Goal: Information Seeking & Learning: Learn about a topic

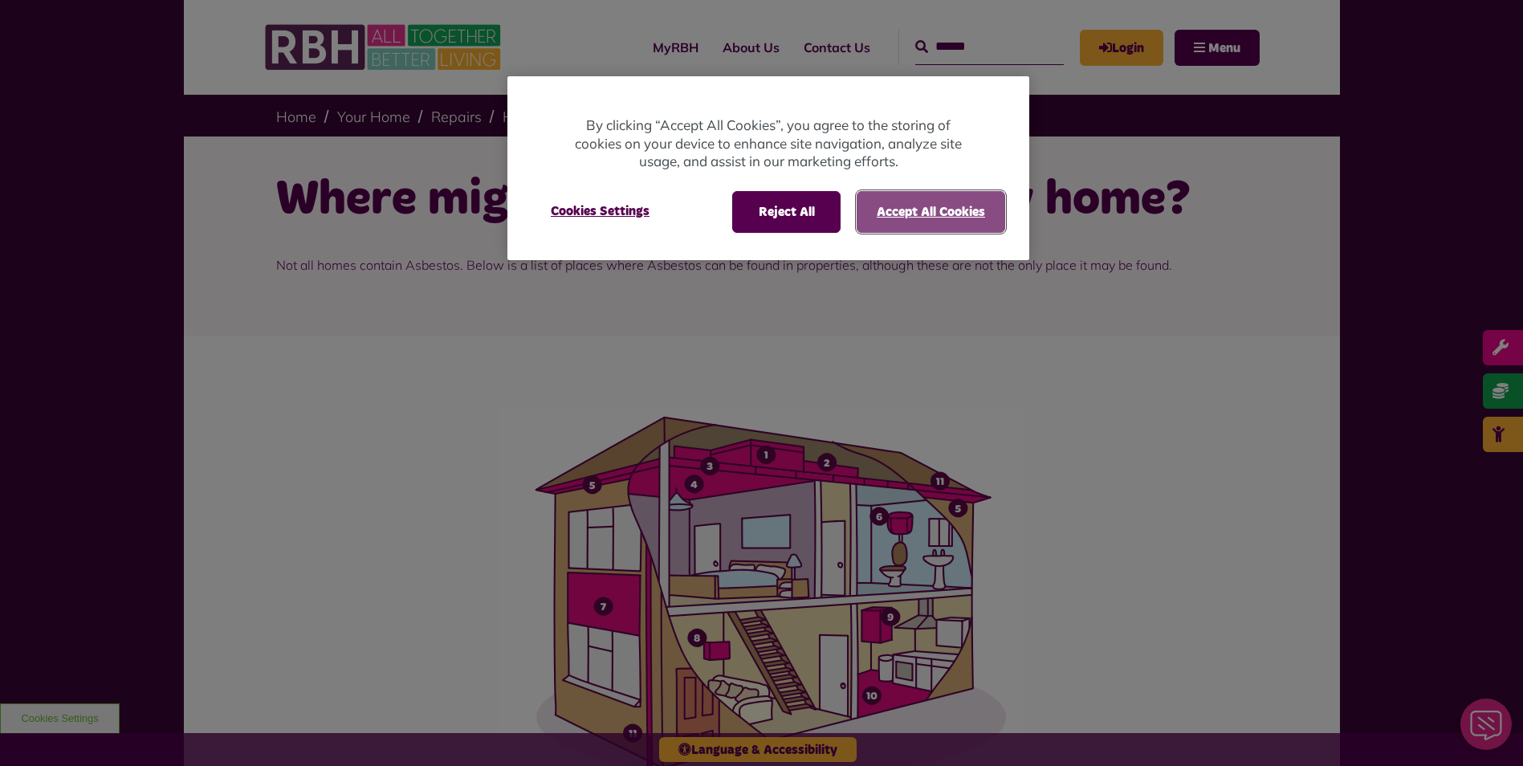
click at [902, 216] on button "Accept All Cookies" at bounding box center [931, 212] width 149 height 42
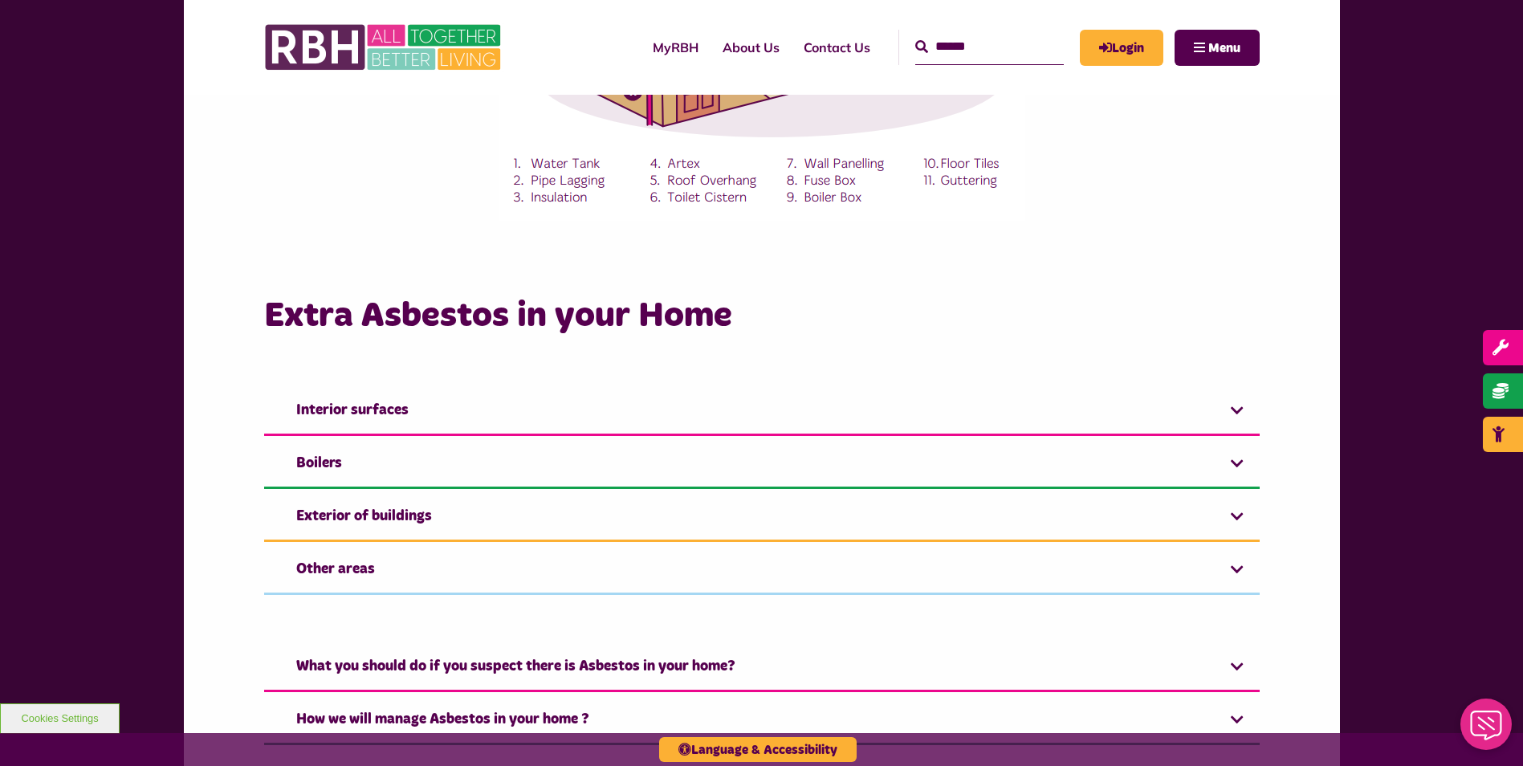
scroll to position [642, 0]
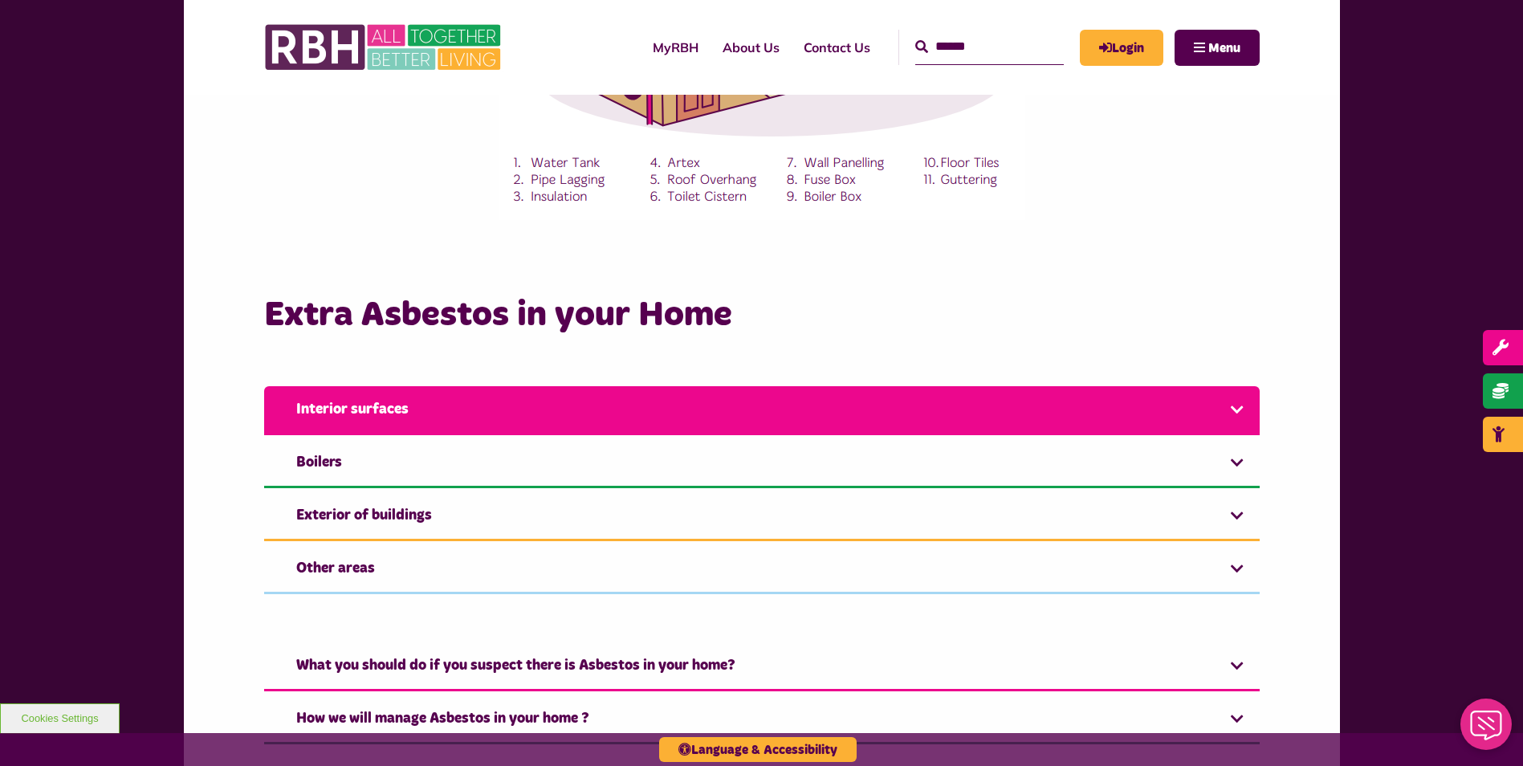
click at [1217, 403] on link "Interior surfaces" at bounding box center [761, 410] width 995 height 49
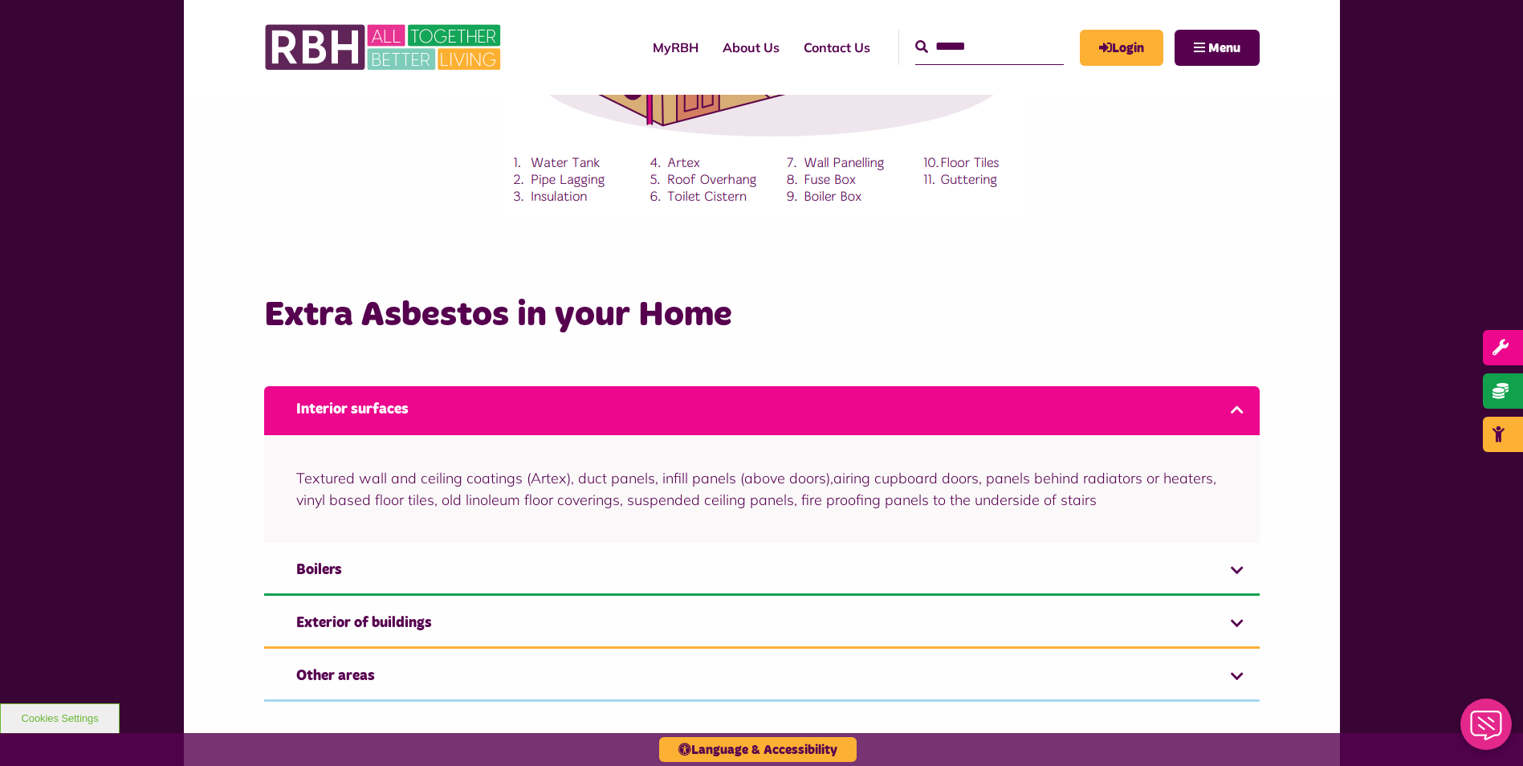
click at [1217, 403] on link "Interior surfaces" at bounding box center [761, 410] width 995 height 49
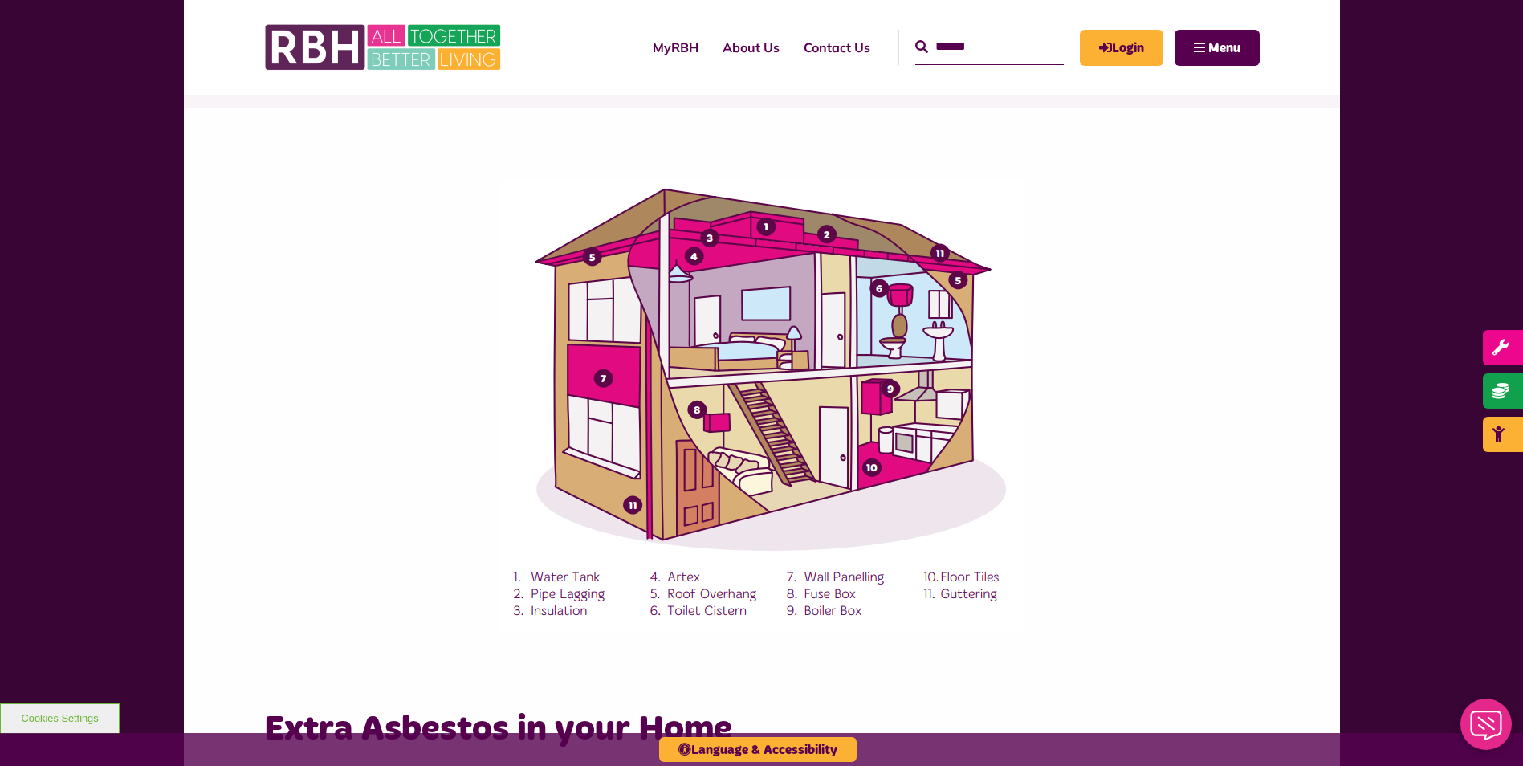
scroll to position [321, 0]
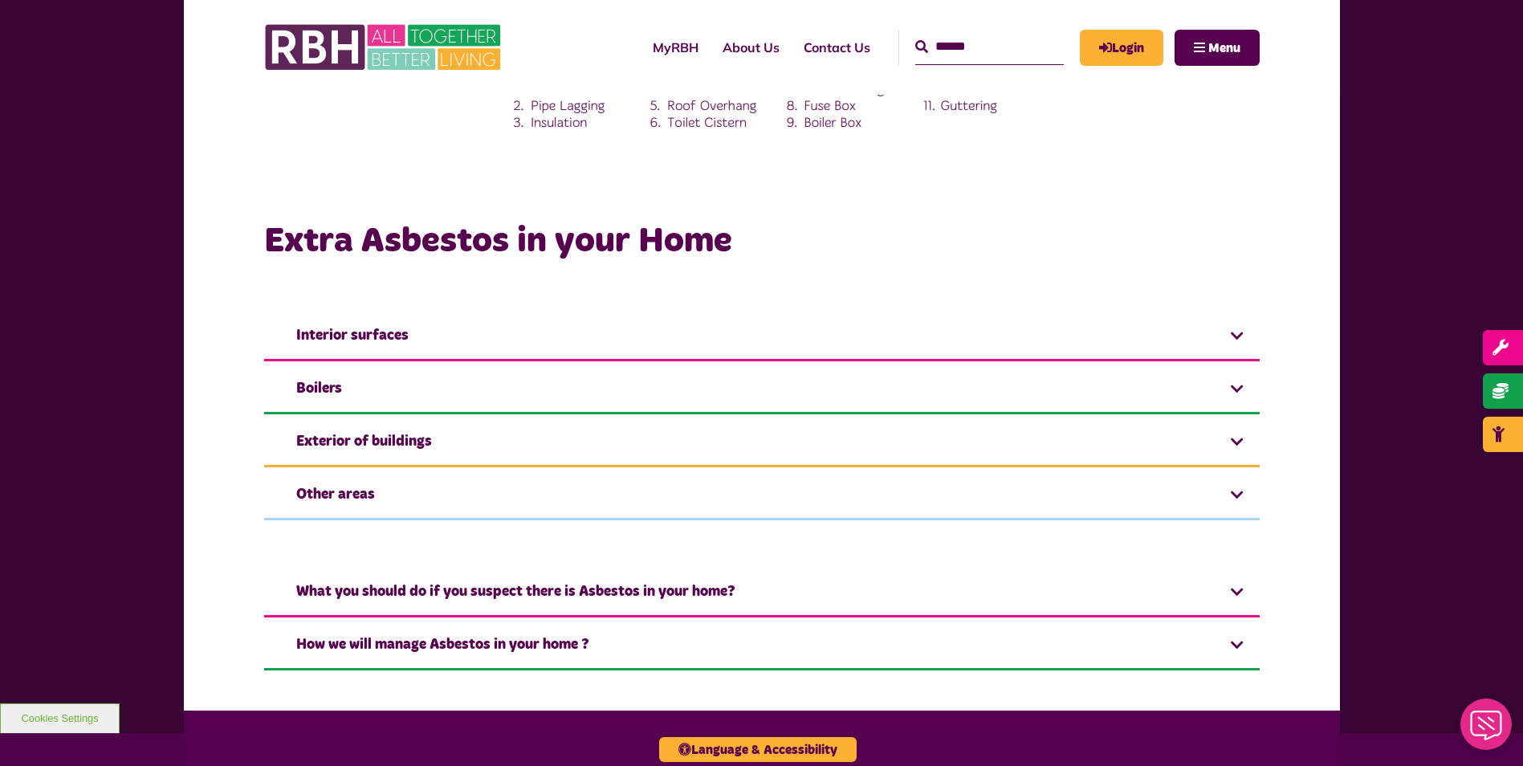
scroll to position [723, 0]
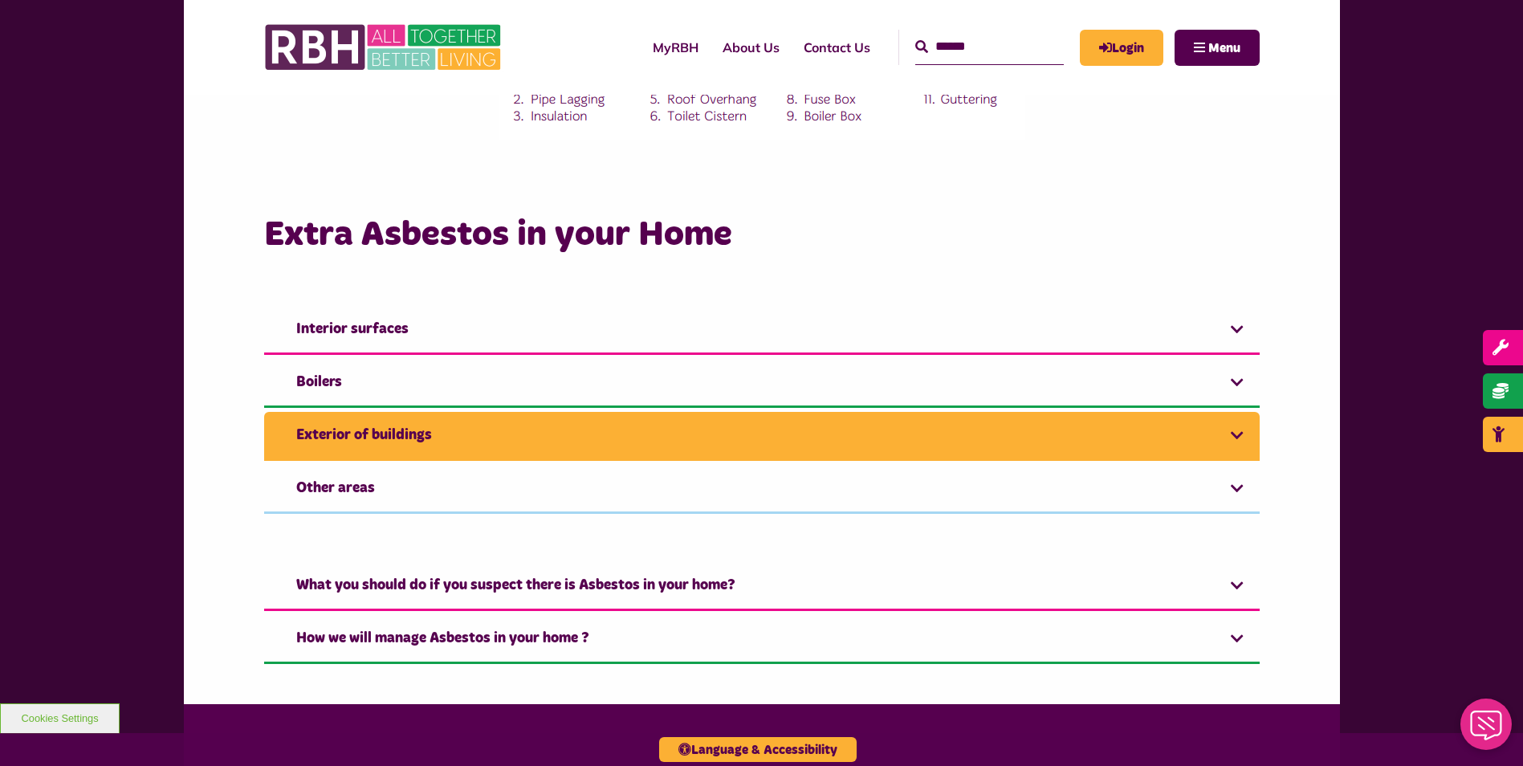
click at [562, 420] on link "Exterior of buildings" at bounding box center [761, 436] width 995 height 49
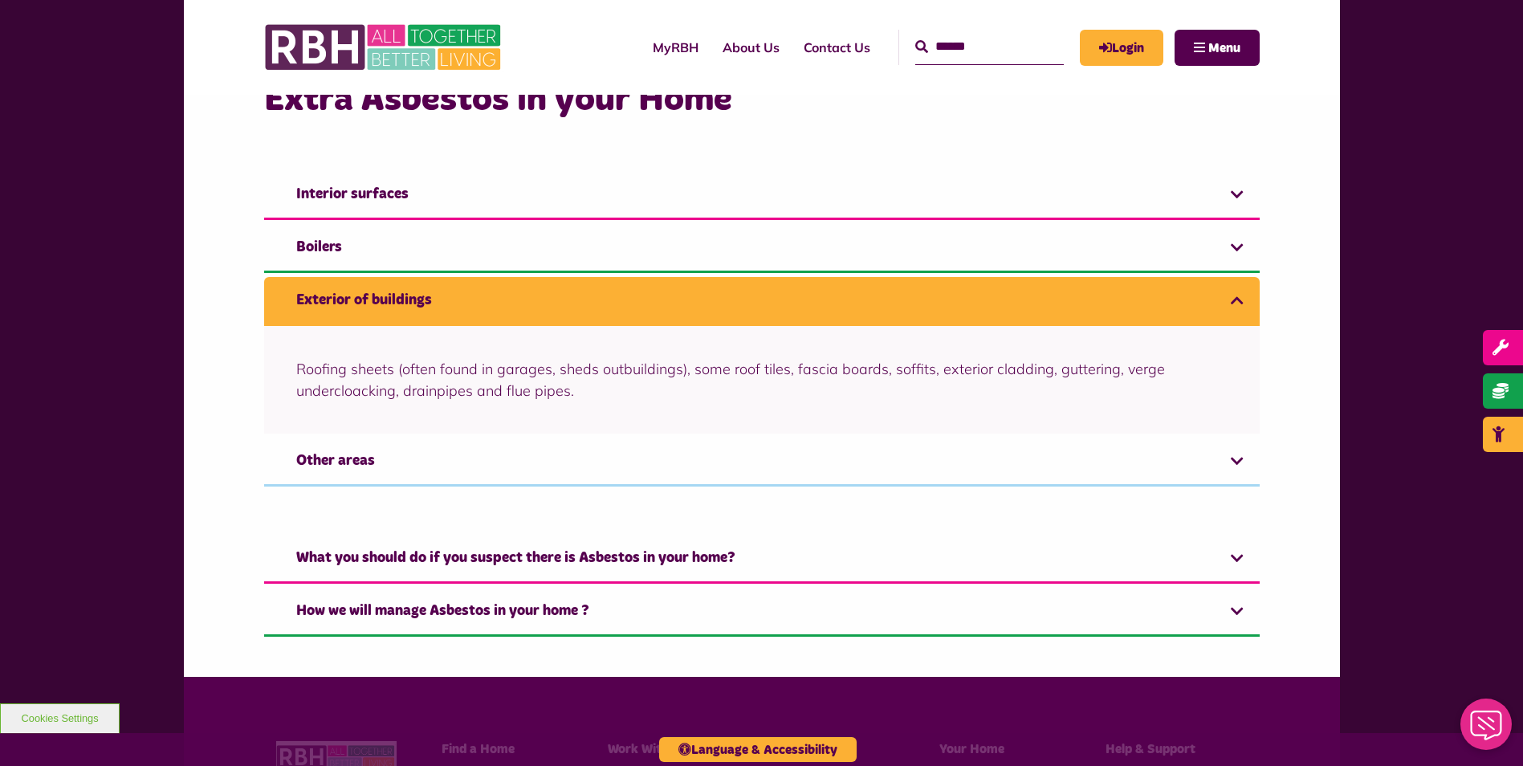
scroll to position [883, 0]
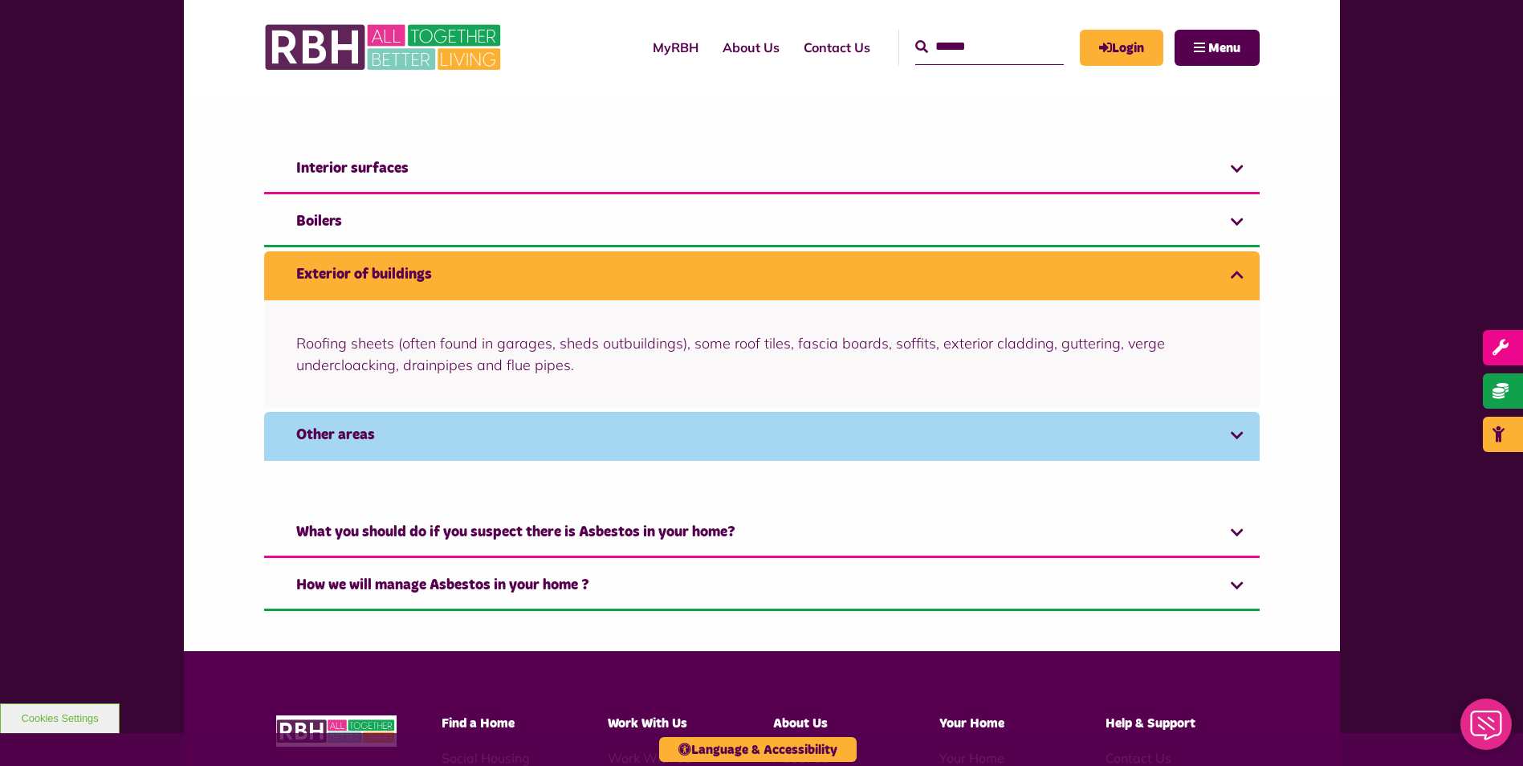
click at [366, 431] on link "Other areas" at bounding box center [761, 436] width 995 height 49
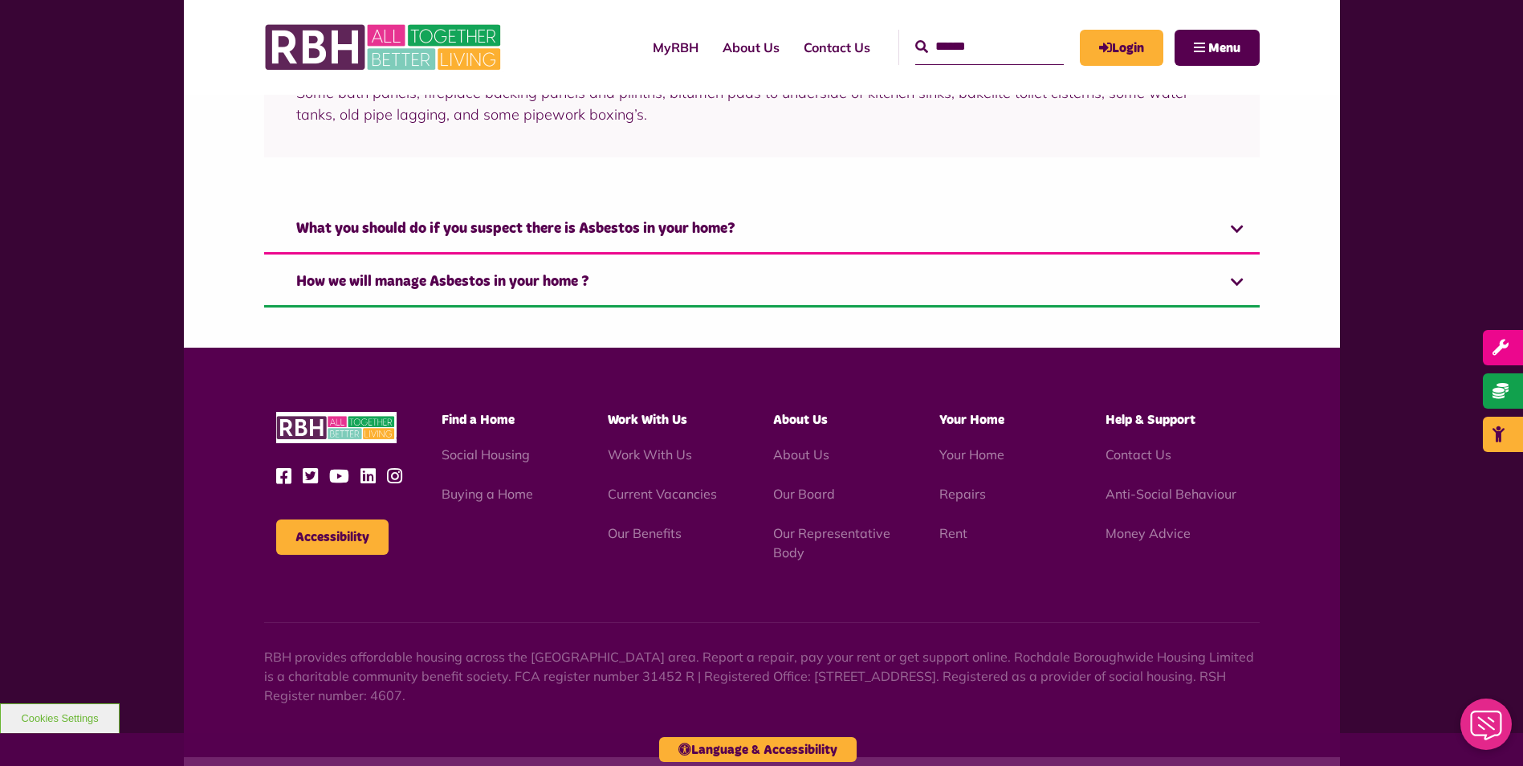
scroll to position [1187, 0]
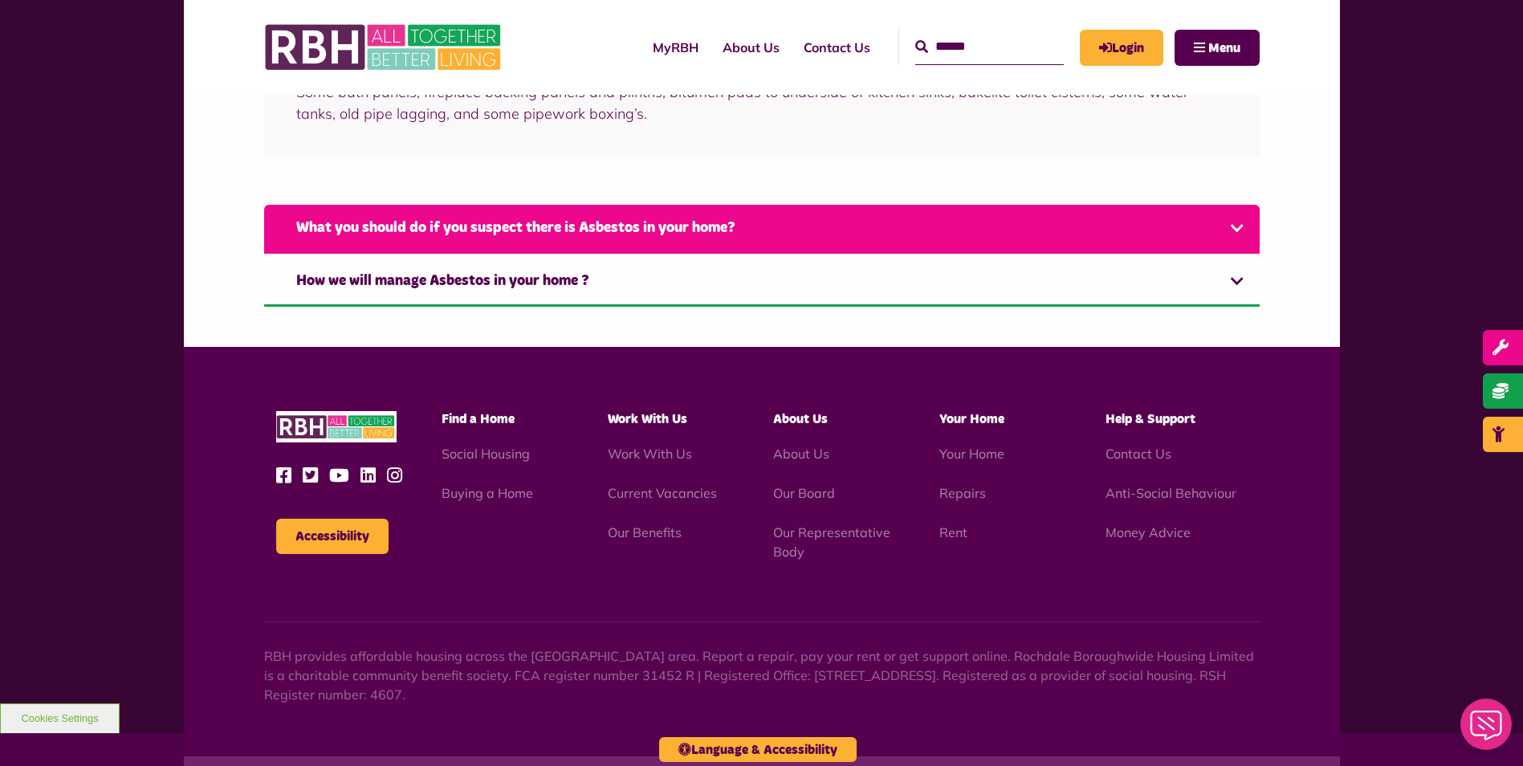
click at [568, 232] on link "What you should do if you suspect there is Asbestos in your home?" at bounding box center [761, 229] width 995 height 49
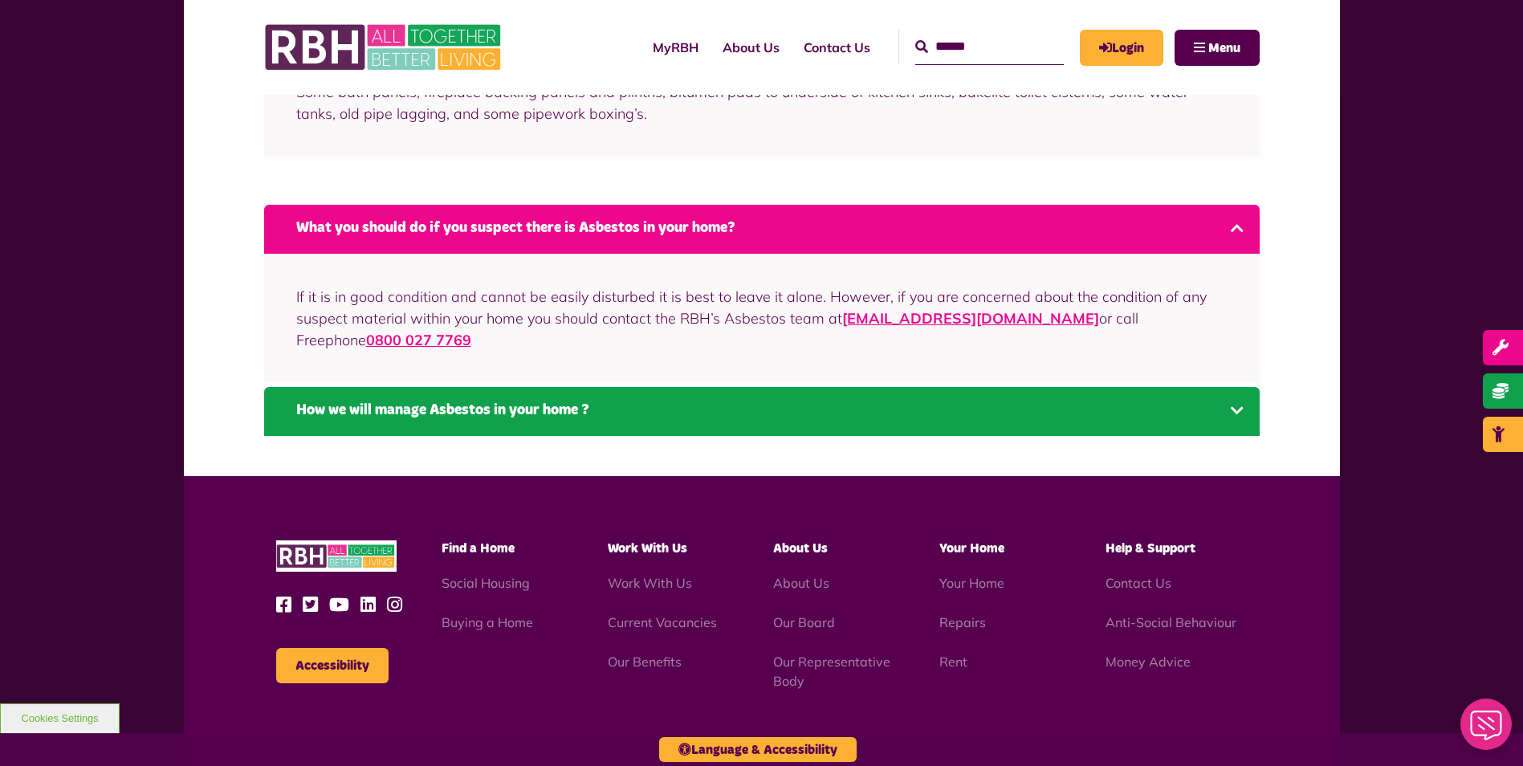
click at [569, 387] on link "How we will manage Asbestos in your home ?" at bounding box center [761, 411] width 995 height 49
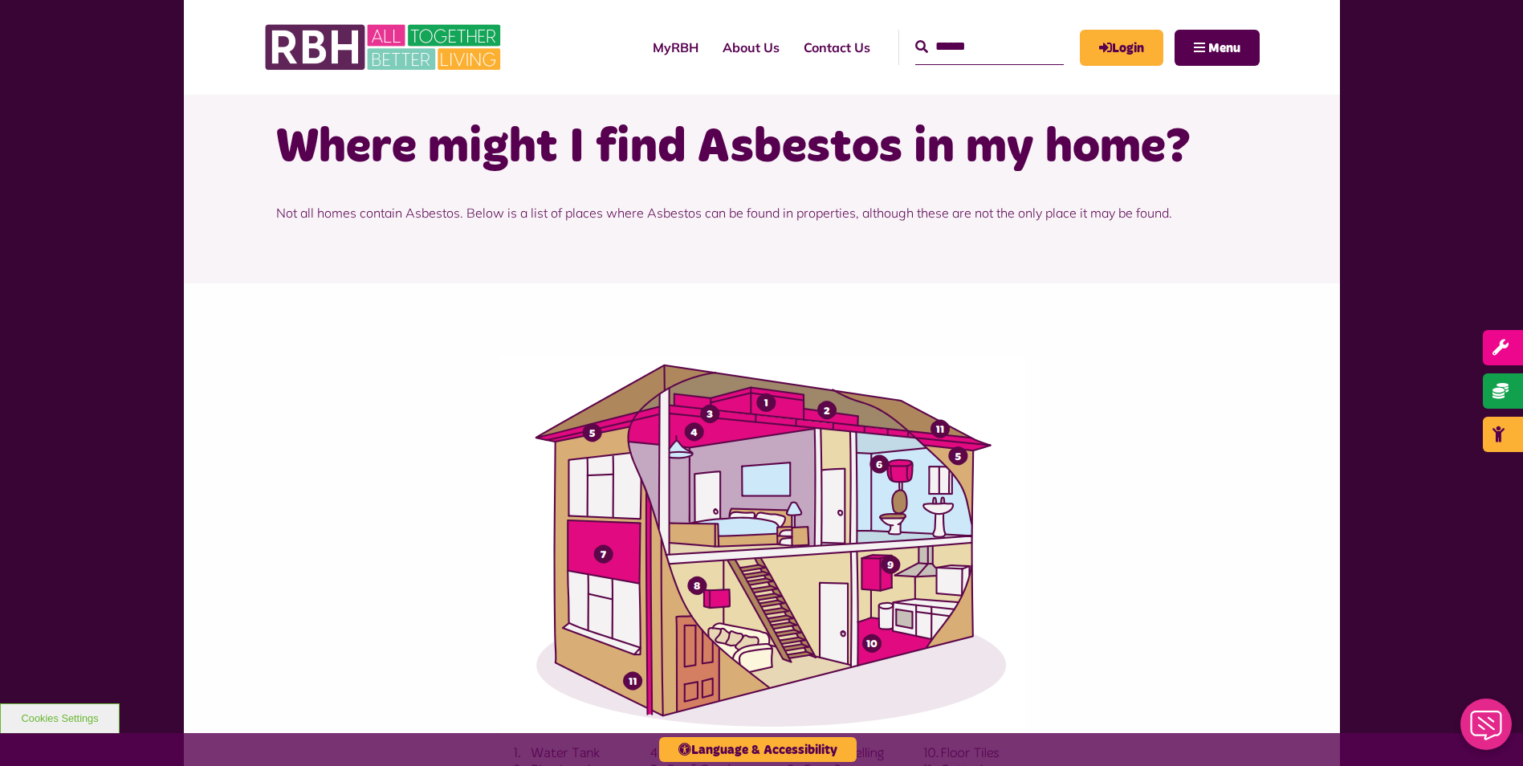
scroll to position [0, 0]
